Goal: Communication & Community: Answer question/provide support

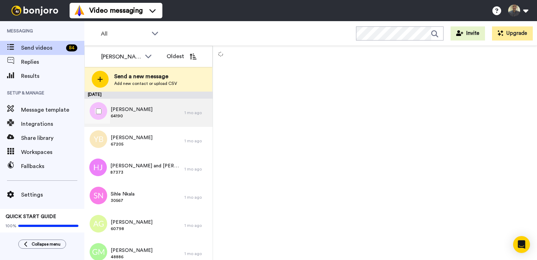
click at [158, 116] on div "[PERSON_NAME] 64190" at bounding box center [134, 112] width 100 height 28
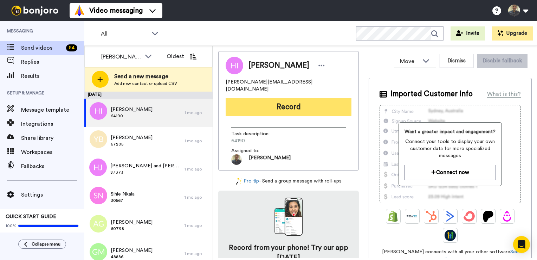
click at [315, 102] on button "Record" at bounding box center [289, 107] width 126 height 18
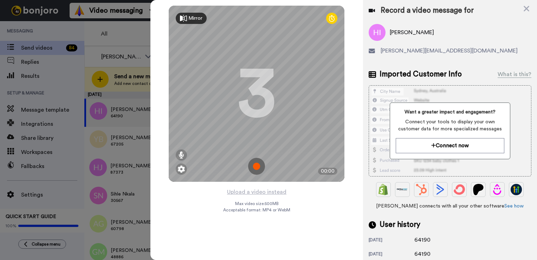
click at [527, 8] on icon at bounding box center [527, 9] width 6 height 6
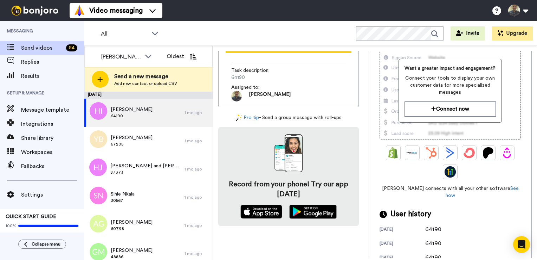
scroll to position [105, 0]
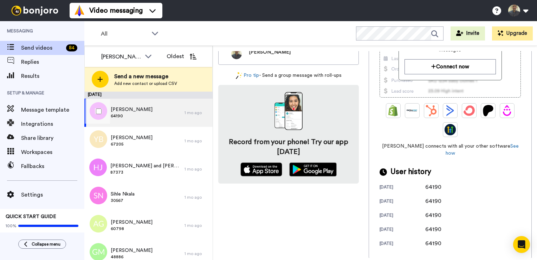
click at [150, 122] on div "Hany Ibrahim 64190" at bounding box center [134, 112] width 100 height 28
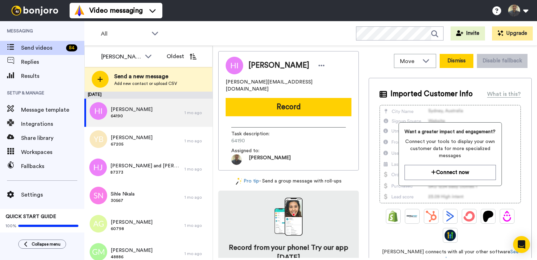
click at [460, 64] on button "Dismiss" at bounding box center [457, 61] width 34 height 14
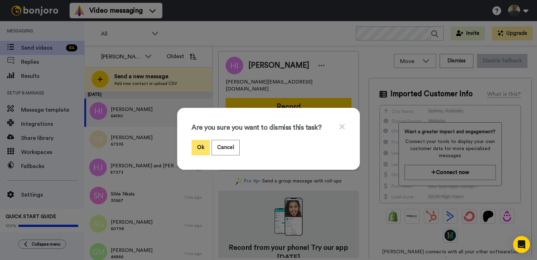
click at [200, 149] on button "Ok" at bounding box center [201, 147] width 18 height 15
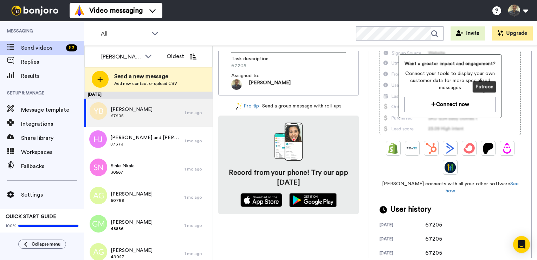
scroll to position [122, 0]
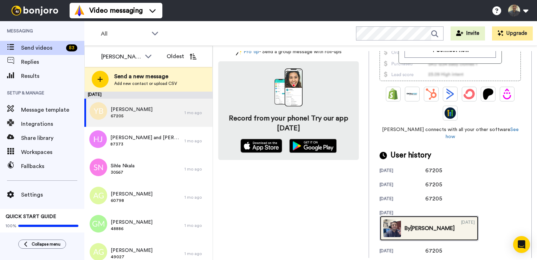
click at [475, 221] on div "10/20/2023" at bounding box center [468, 228] width 14 height 18
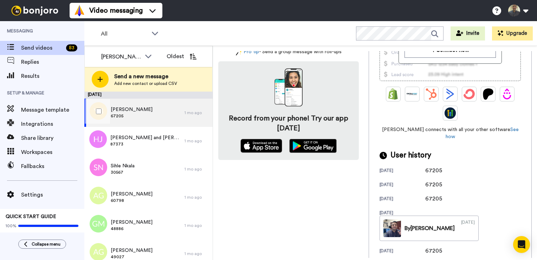
click at [162, 113] on div "Yvette Bowen 67205" at bounding box center [134, 112] width 100 height 28
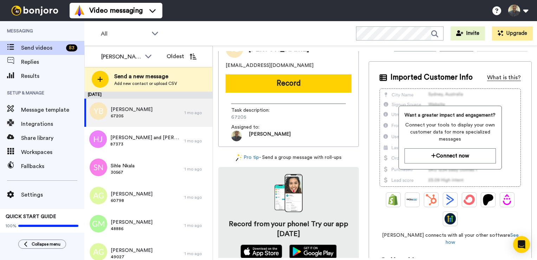
scroll to position [0, 0]
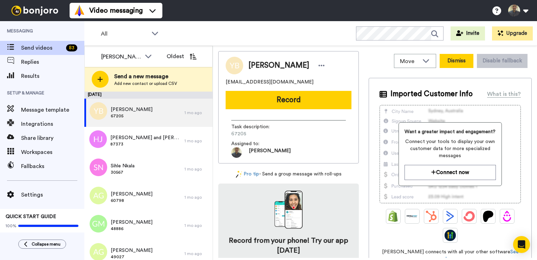
click at [450, 63] on button "Dismiss" at bounding box center [457, 61] width 34 height 14
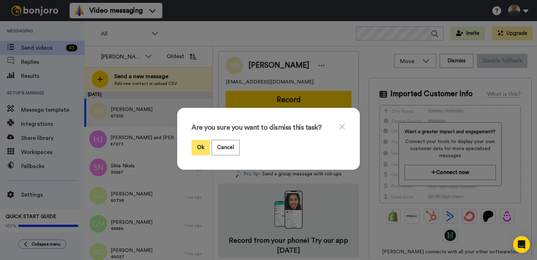
click at [193, 151] on button "Ok" at bounding box center [201, 147] width 18 height 15
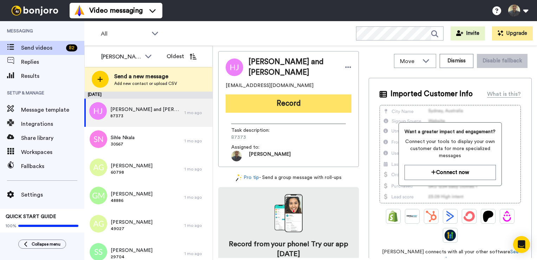
click at [297, 103] on button "Record" at bounding box center [289, 103] width 126 height 18
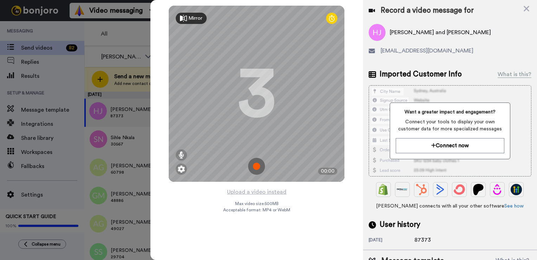
click at [259, 164] on img at bounding box center [256, 166] width 17 height 17
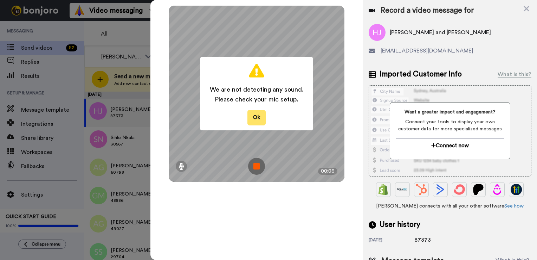
click at [257, 120] on button "Ok" at bounding box center [257, 117] width 18 height 15
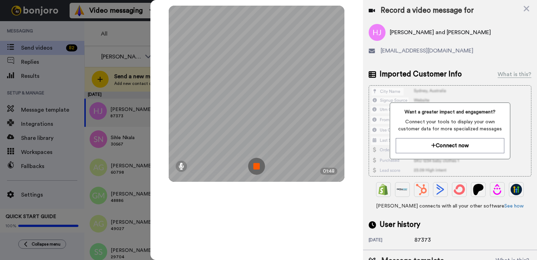
click at [260, 169] on img at bounding box center [256, 166] width 17 height 17
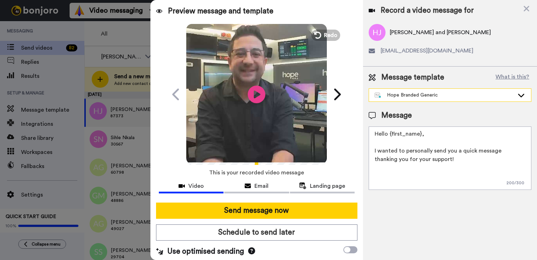
click at [483, 92] on div "Hope Branded Generic" at bounding box center [445, 94] width 140 height 7
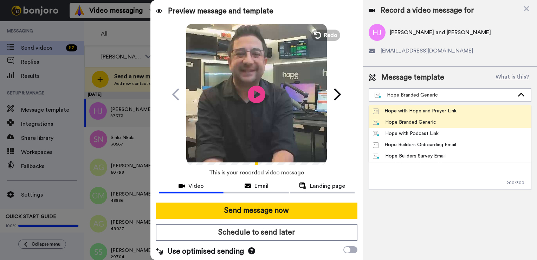
click at [473, 112] on li "Hope with Hope and Prayer Link" at bounding box center [450, 110] width 163 height 11
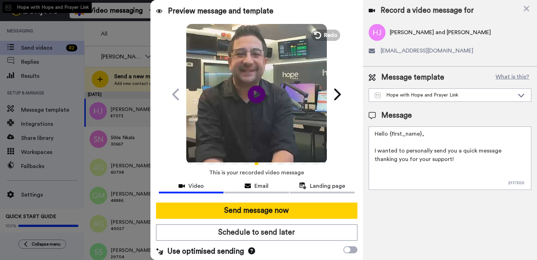
type textarea "Hello {first_name|there}, I want to thank you and can the Hope Team pray for yo…"
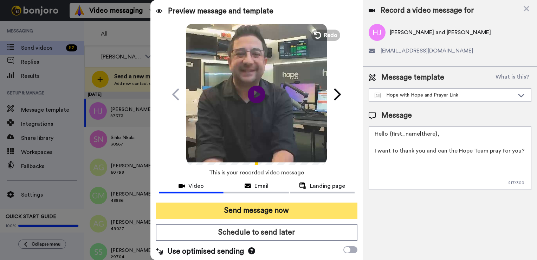
click at [318, 211] on button "Send message now" at bounding box center [256, 210] width 201 height 16
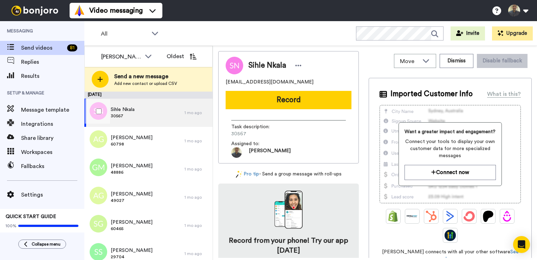
click at [155, 118] on div "Sihle Nkala 30567" at bounding box center [134, 112] width 100 height 28
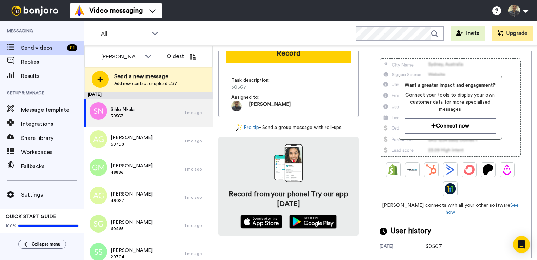
scroll to position [49, 0]
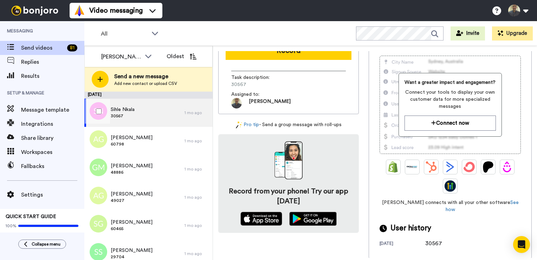
click at [151, 108] on div "Sihle Nkala 30567" at bounding box center [134, 112] width 100 height 28
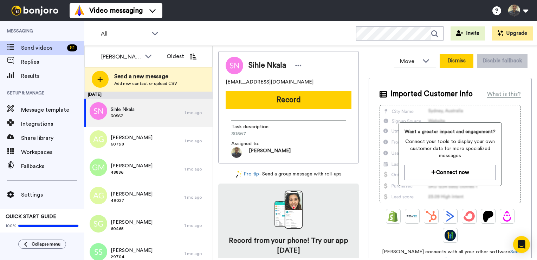
click at [457, 66] on button "Dismiss" at bounding box center [457, 61] width 34 height 14
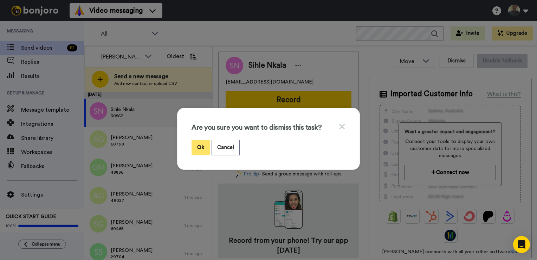
click at [192, 144] on button "Ok" at bounding box center [201, 147] width 18 height 15
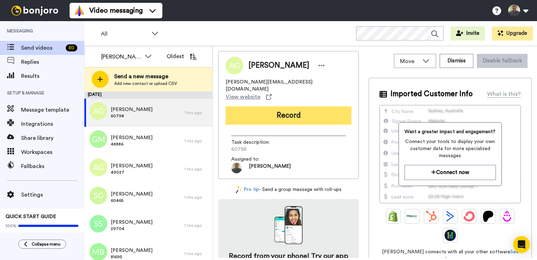
click at [267, 106] on button "Record" at bounding box center [289, 115] width 126 height 18
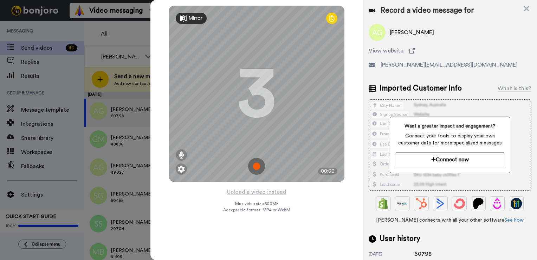
click at [254, 164] on img at bounding box center [256, 166] width 17 height 17
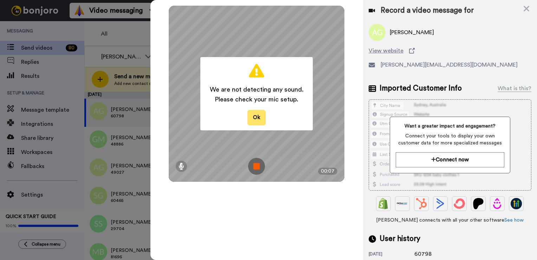
click at [260, 116] on button "Ok" at bounding box center [257, 117] width 18 height 15
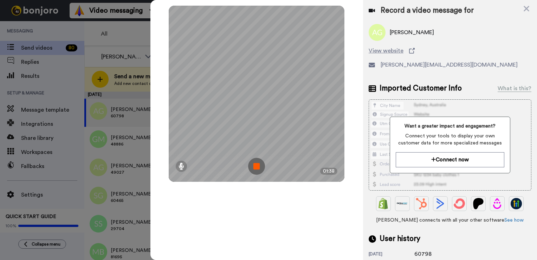
click at [255, 164] on img at bounding box center [256, 166] width 17 height 17
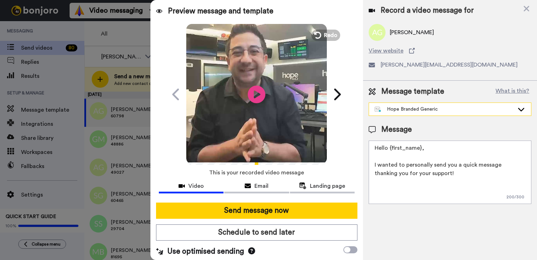
click at [487, 109] on div "Hope Branded Generic" at bounding box center [445, 108] width 140 height 7
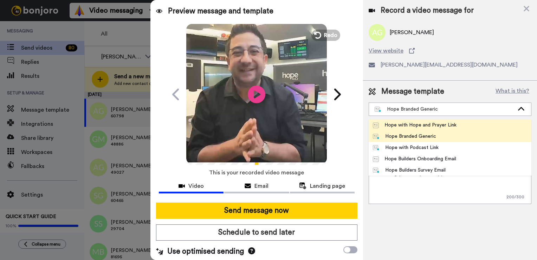
click at [474, 126] on li "Hope with Hope and Prayer Link" at bounding box center [450, 124] width 163 height 11
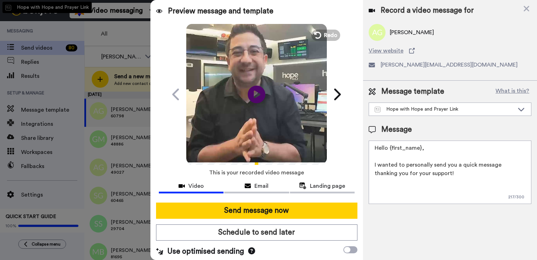
type textarea "Hello {first_name|there}, I want to thank you and can the Hope Team pray for yo…"
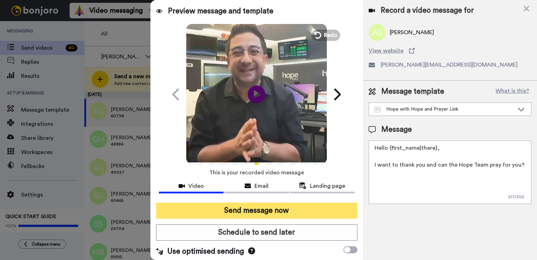
click at [321, 207] on button "Send message now" at bounding box center [256, 210] width 201 height 16
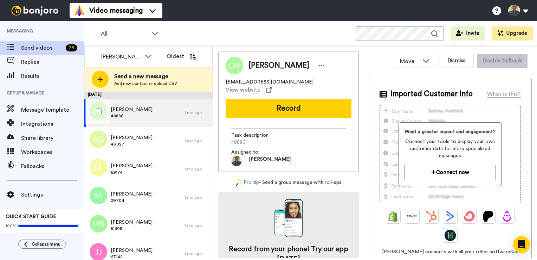
drag, startPoint x: 147, startPoint y: 113, endPoint x: 150, endPoint y: 114, distance: 3.6
click at [147, 113] on span "48886" at bounding box center [132, 116] width 42 height 6
click at [459, 60] on button "Dismiss" at bounding box center [457, 61] width 34 height 14
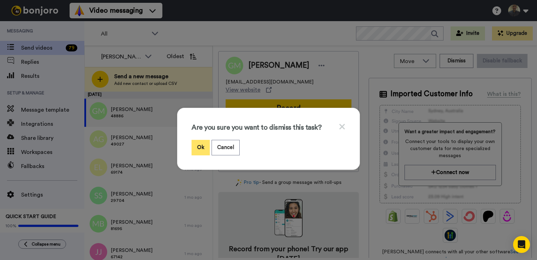
click at [198, 146] on button "Ok" at bounding box center [201, 147] width 18 height 15
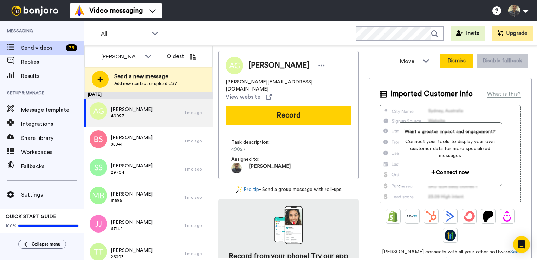
click at [454, 63] on button "Dismiss" at bounding box center [457, 61] width 34 height 14
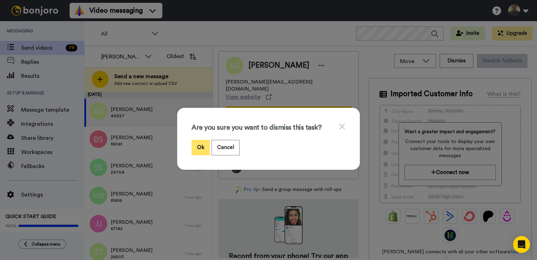
click at [203, 150] on button "Ok" at bounding box center [201, 147] width 18 height 15
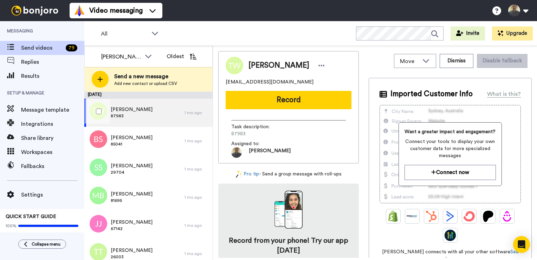
click at [159, 116] on div "Timothy White 87983" at bounding box center [134, 112] width 100 height 28
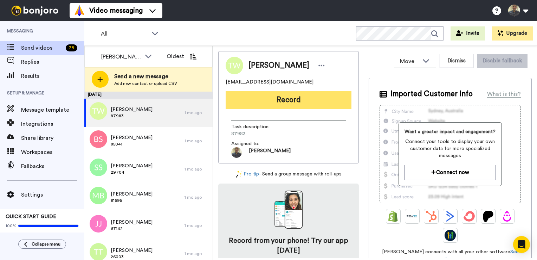
click at [296, 100] on button "Record" at bounding box center [289, 100] width 126 height 18
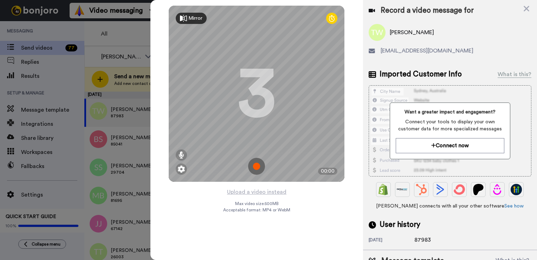
click at [260, 167] on img at bounding box center [256, 166] width 17 height 17
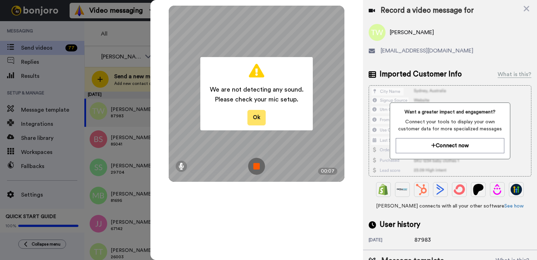
click at [261, 115] on button "Ok" at bounding box center [257, 117] width 18 height 15
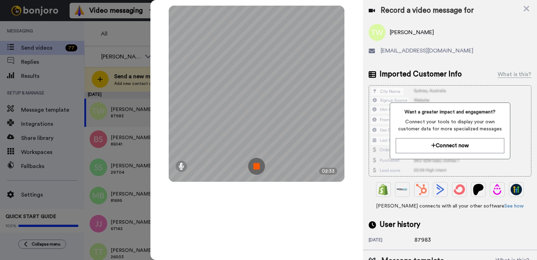
click at [257, 168] on img at bounding box center [256, 166] width 17 height 17
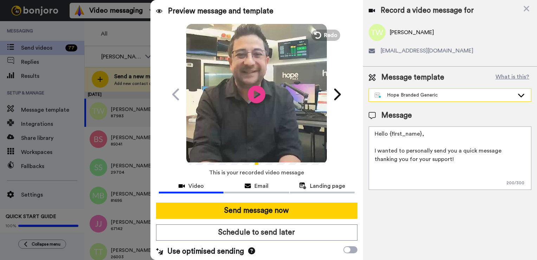
click at [498, 96] on div "Hope Branded Generic" at bounding box center [445, 94] width 140 height 7
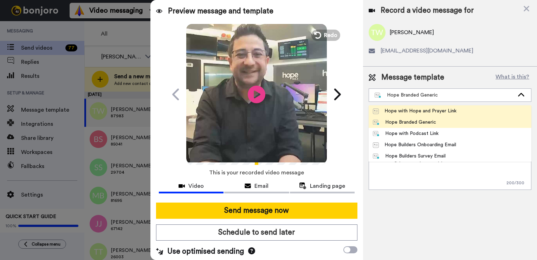
click at [475, 113] on li "Hope with Hope and Prayer Link" at bounding box center [450, 110] width 163 height 11
type textarea "Hello {first_name|there}, I want to thank you and can the Hope Team pray for yo…"
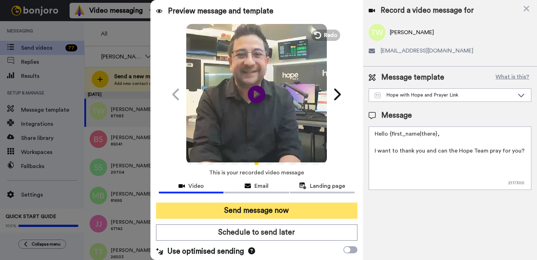
click at [313, 209] on button "Send message now" at bounding box center [256, 210] width 201 height 16
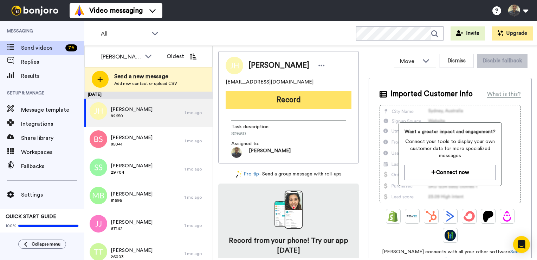
click at [312, 98] on button "Record" at bounding box center [289, 100] width 126 height 18
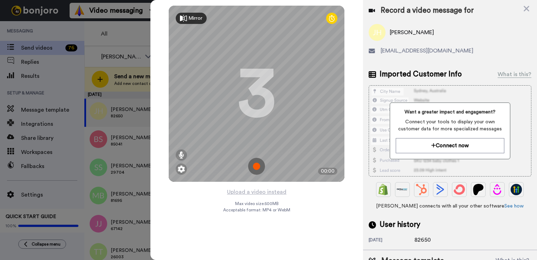
click at [256, 166] on img at bounding box center [256, 166] width 17 height 17
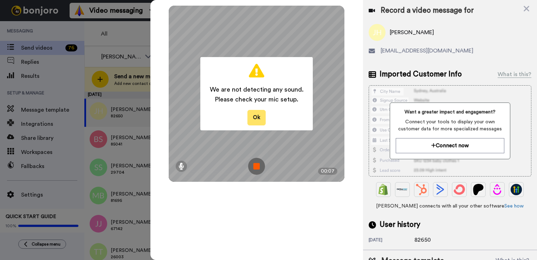
click at [258, 114] on button "Ok" at bounding box center [257, 117] width 18 height 15
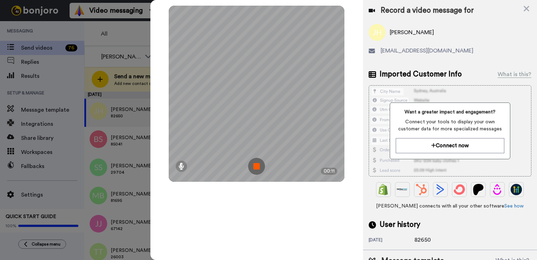
click at [264, 167] on img at bounding box center [256, 166] width 17 height 17
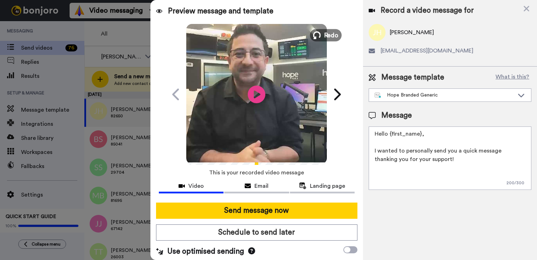
click at [314, 35] on icon at bounding box center [317, 35] width 8 height 8
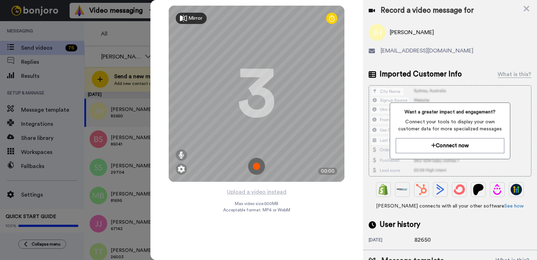
click at [253, 158] on img at bounding box center [256, 166] width 17 height 17
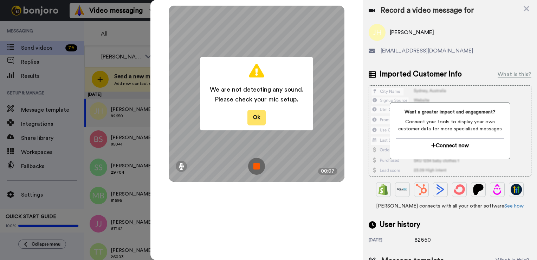
click at [255, 120] on button "Ok" at bounding box center [257, 117] width 18 height 15
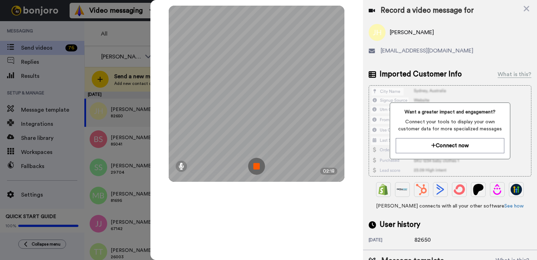
click at [257, 163] on img at bounding box center [256, 166] width 17 height 17
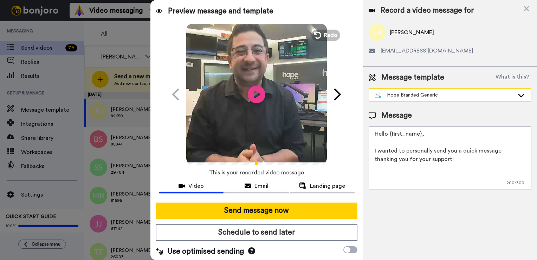
click at [480, 97] on div "Hope Branded Generic" at bounding box center [445, 94] width 140 height 7
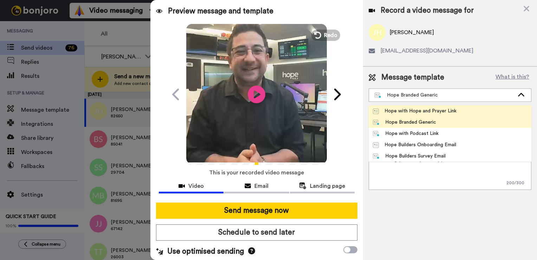
click at [467, 111] on li "Hope with Hope and Prayer Link" at bounding box center [450, 110] width 163 height 11
type textarea "Hello {first_name|there}, I want to thank you and can the Hope Team pray for yo…"
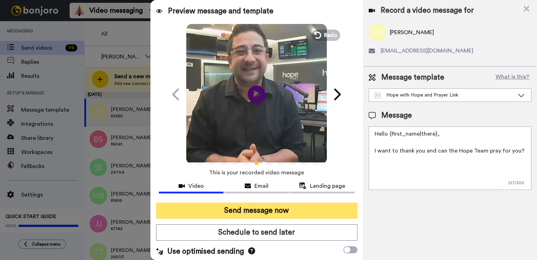
click at [307, 209] on button "Send message now" at bounding box center [256, 210] width 201 height 16
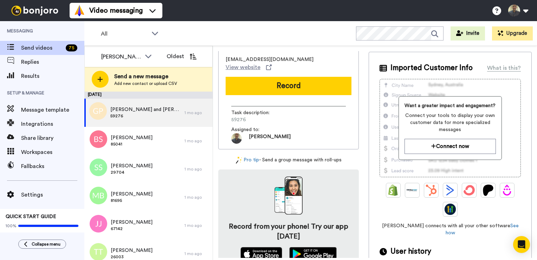
scroll to position [49, 0]
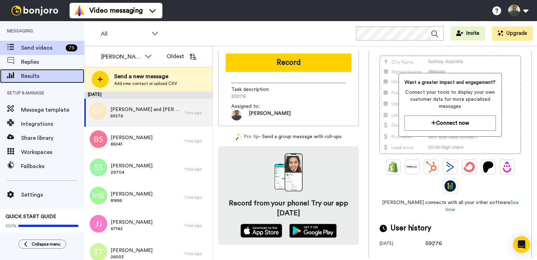
click at [33, 74] on span "Results" at bounding box center [52, 76] width 63 height 8
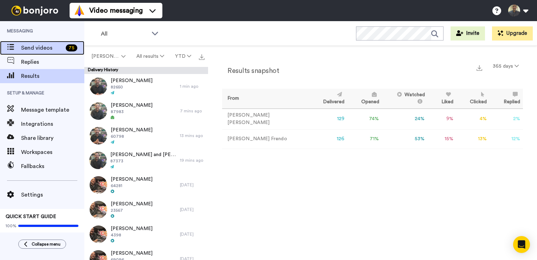
click at [50, 44] on span "Send videos" at bounding box center [42, 48] width 42 height 8
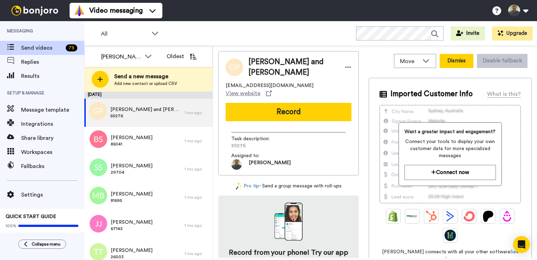
click at [451, 63] on button "Dismiss" at bounding box center [457, 61] width 34 height 14
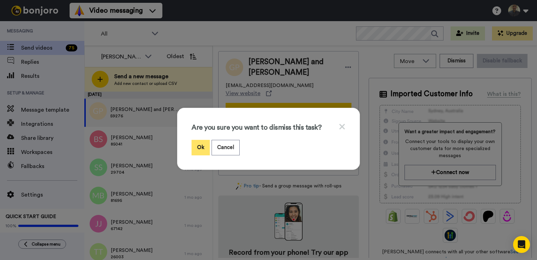
click at [192, 148] on button "Ok" at bounding box center [201, 147] width 18 height 15
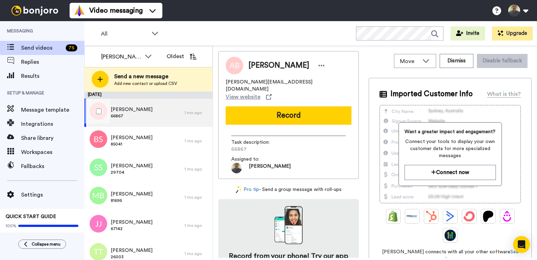
click at [150, 113] on div "Amy Brown 66867" at bounding box center [134, 112] width 100 height 28
click at [145, 116] on div "Amy Brown 66867" at bounding box center [134, 112] width 100 height 28
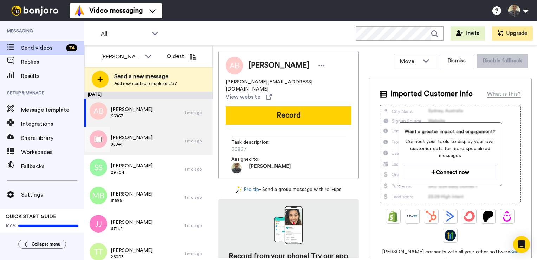
click at [145, 144] on div "Bruce Spencer 85041" at bounding box center [134, 141] width 100 height 28
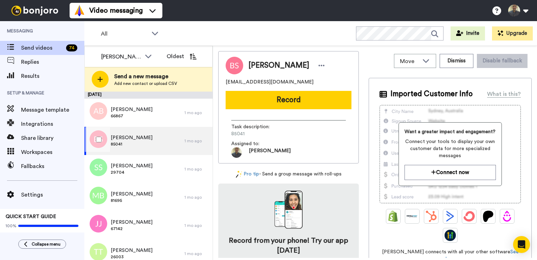
click at [160, 144] on div "Bruce Spencer 85041" at bounding box center [134, 141] width 100 height 28
click at [460, 64] on button "Dismiss" at bounding box center [457, 61] width 34 height 14
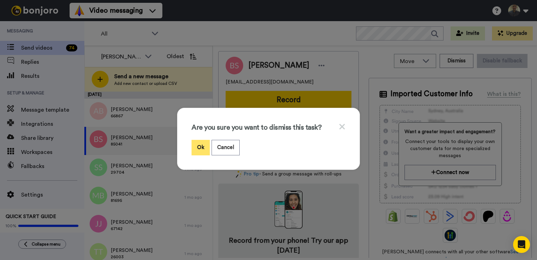
click at [201, 149] on button "Ok" at bounding box center [201, 147] width 18 height 15
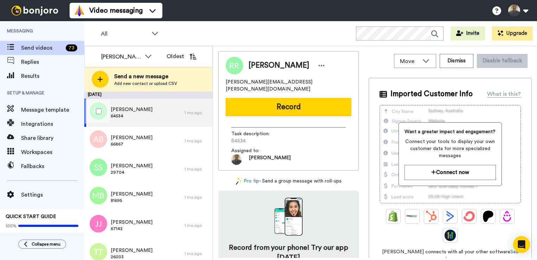
click at [153, 111] on div "Rachel Rosenbaum 64534" at bounding box center [134, 112] width 100 height 28
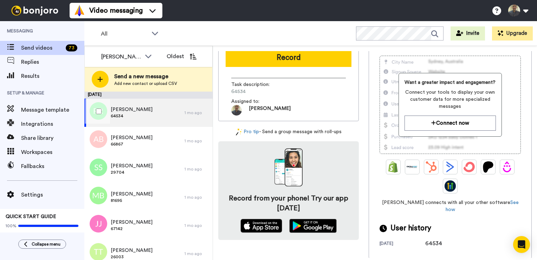
click at [165, 117] on div "Rachel Rosenbaum 64534" at bounding box center [134, 112] width 100 height 28
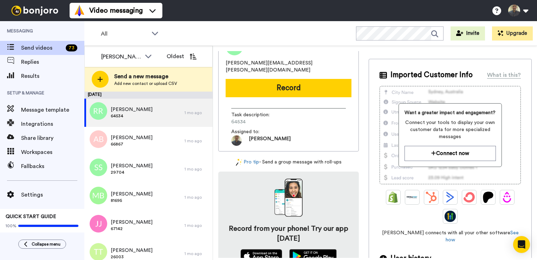
scroll to position [0, 0]
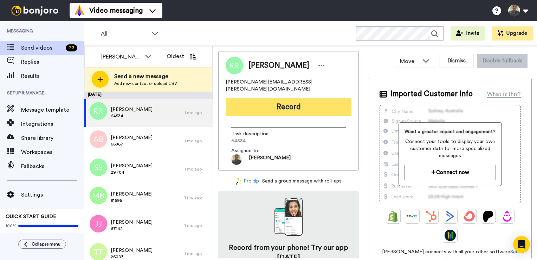
click at [302, 102] on button "Record" at bounding box center [289, 107] width 126 height 18
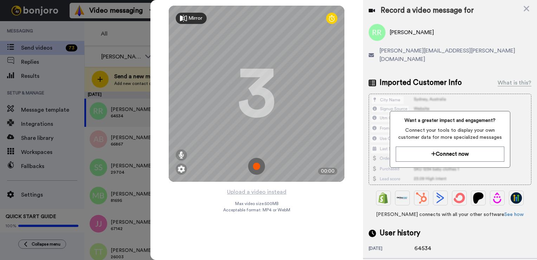
click at [257, 166] on img at bounding box center [256, 166] width 17 height 17
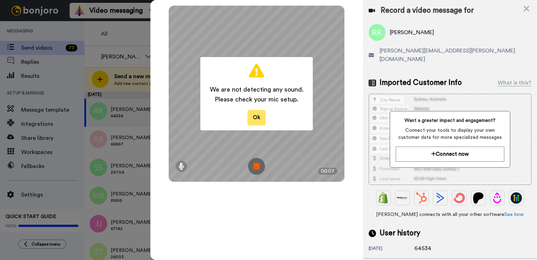
click at [260, 116] on button "Ok" at bounding box center [257, 117] width 18 height 15
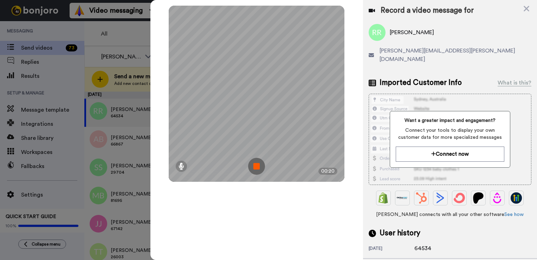
click at [253, 164] on img at bounding box center [256, 166] width 17 height 17
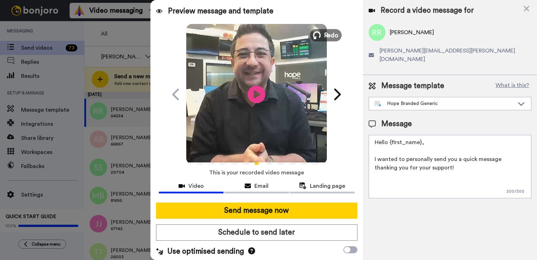
click at [317, 39] on button "Redo" at bounding box center [326, 35] width 32 height 12
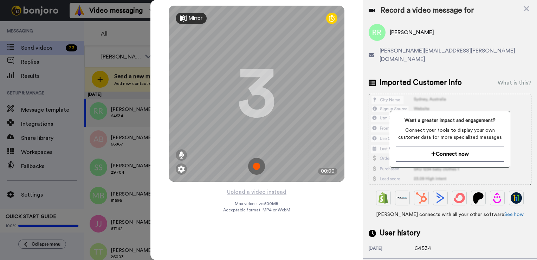
click at [258, 169] on img at bounding box center [256, 166] width 17 height 17
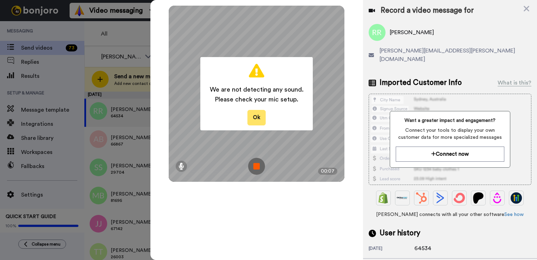
click at [255, 120] on button "Ok" at bounding box center [257, 117] width 18 height 15
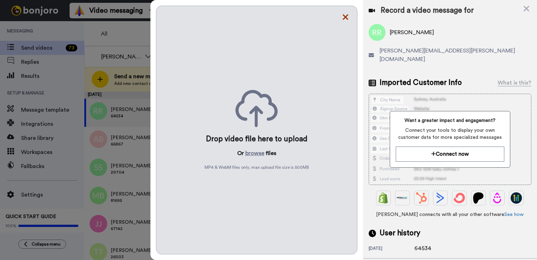
click at [344, 17] on icon at bounding box center [345, 17] width 7 height 9
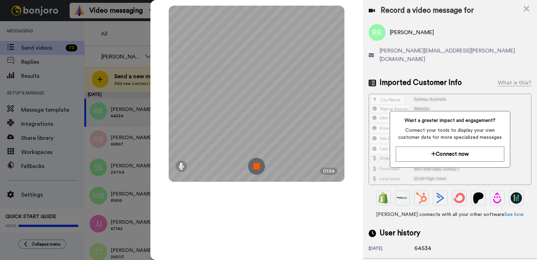
click at [257, 169] on img at bounding box center [256, 166] width 17 height 17
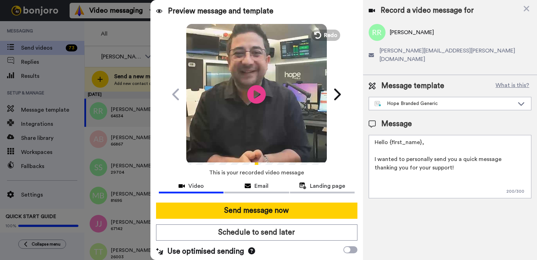
click at [255, 101] on icon at bounding box center [257, 94] width 19 height 19
click at [520, 100] on icon at bounding box center [521, 103] width 8 height 7
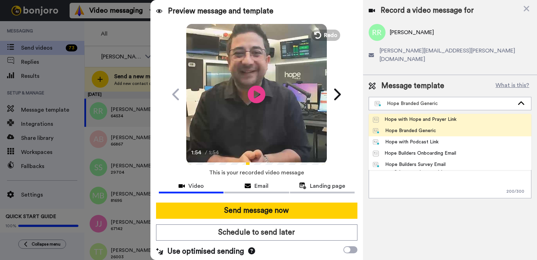
click at [503, 114] on li "Hope with Hope and Prayer Link" at bounding box center [450, 119] width 163 height 11
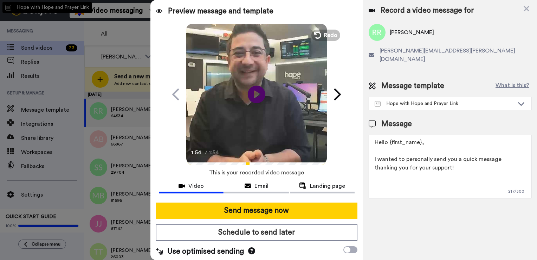
type textarea "Hello {first_name|there}, I want to thank you and can the Hope Team pray for yo…"
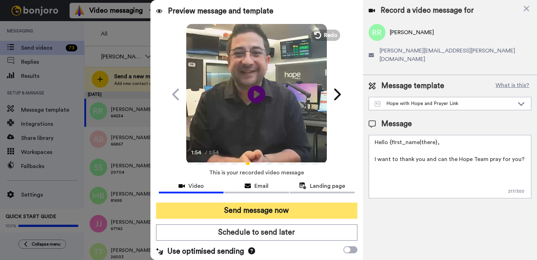
click at [312, 210] on button "Send message now" at bounding box center [256, 210] width 201 height 16
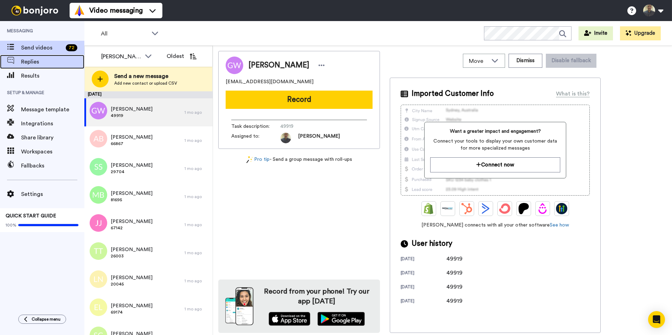
click at [40, 64] on span "Replies" at bounding box center [52, 62] width 63 height 8
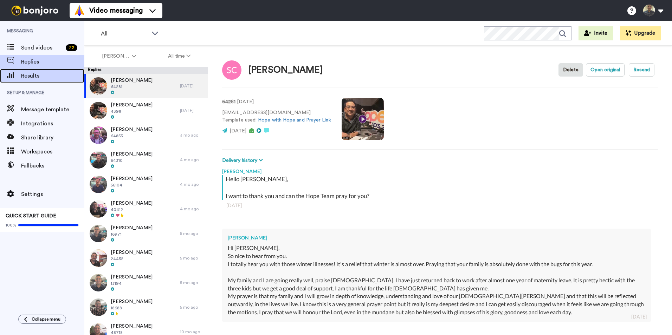
click at [52, 71] on div "Results" at bounding box center [42, 76] width 84 height 14
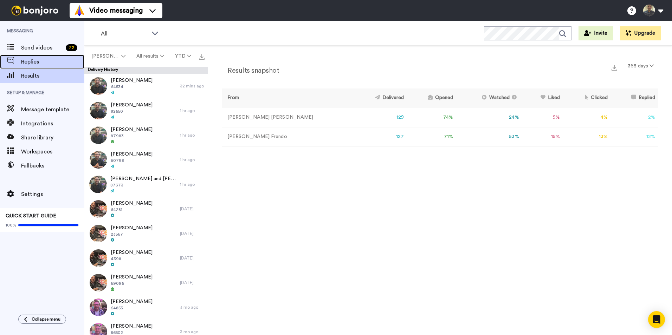
click at [34, 59] on span "Replies" at bounding box center [52, 62] width 63 height 8
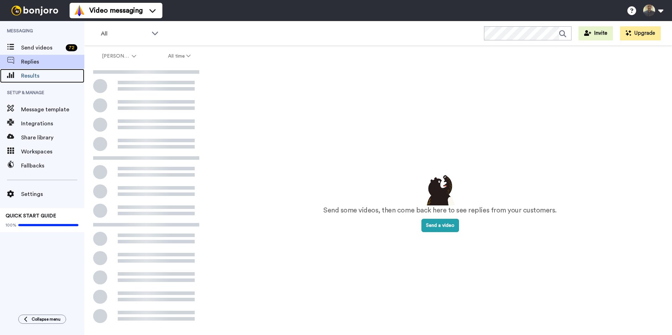
click at [38, 79] on span "Results" at bounding box center [52, 76] width 63 height 8
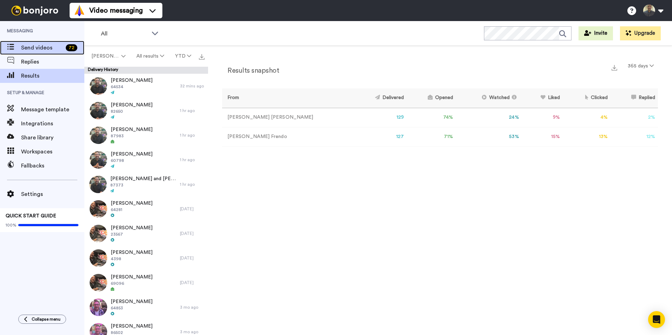
click at [34, 50] on span "Send videos" at bounding box center [42, 48] width 42 height 8
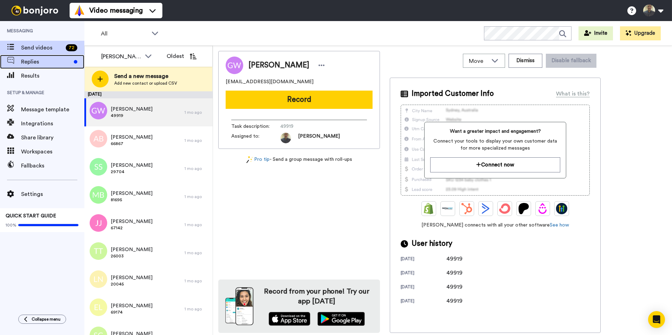
click at [44, 59] on span "Replies" at bounding box center [46, 62] width 50 height 8
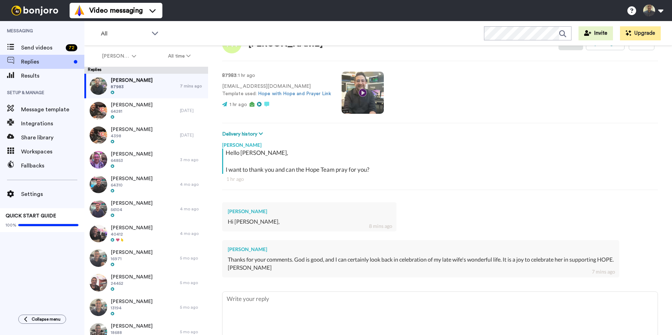
scroll to position [58, 0]
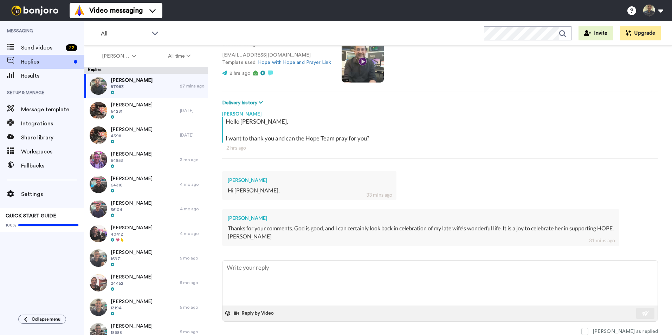
type textarea "x"
